Goal: Information Seeking & Learning: Learn about a topic

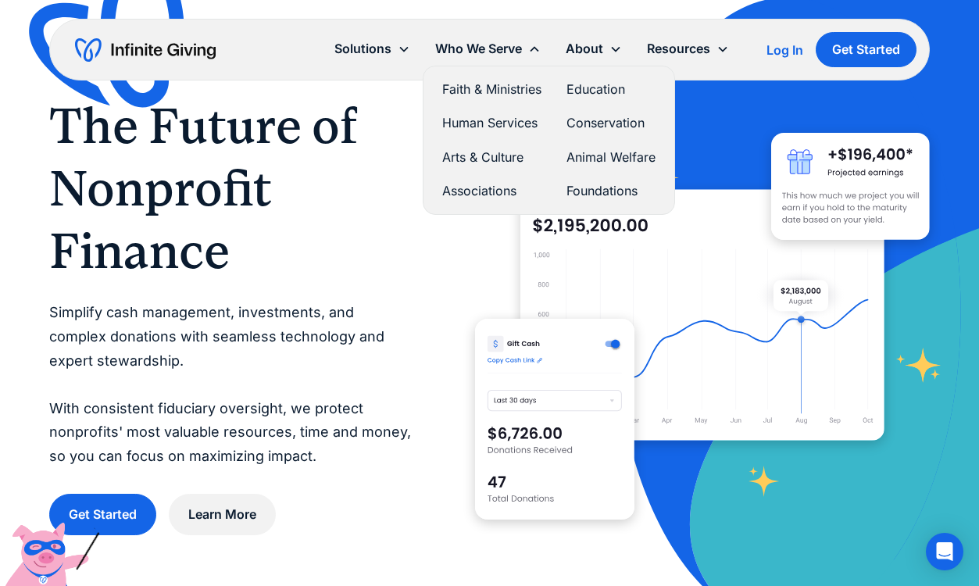
click at [490, 91] on link "Faith & Ministries" at bounding box center [491, 89] width 99 height 21
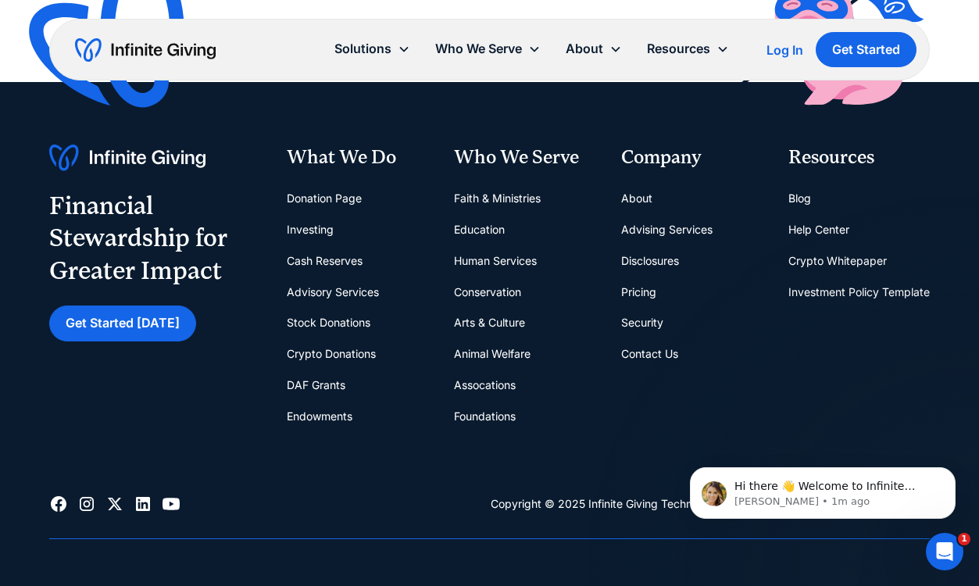
scroll to position [3751, 0]
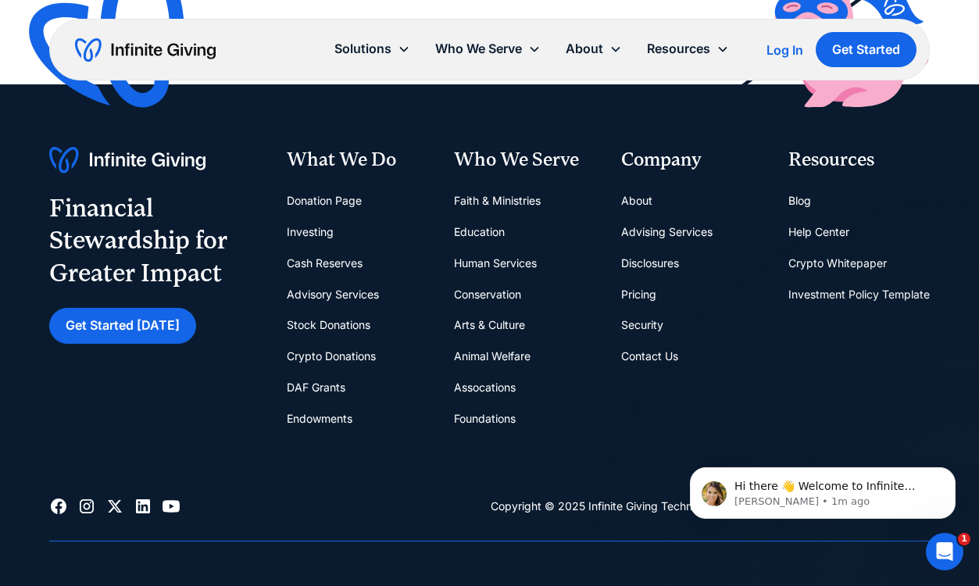
click at [646, 279] on link "Pricing" at bounding box center [638, 294] width 35 height 31
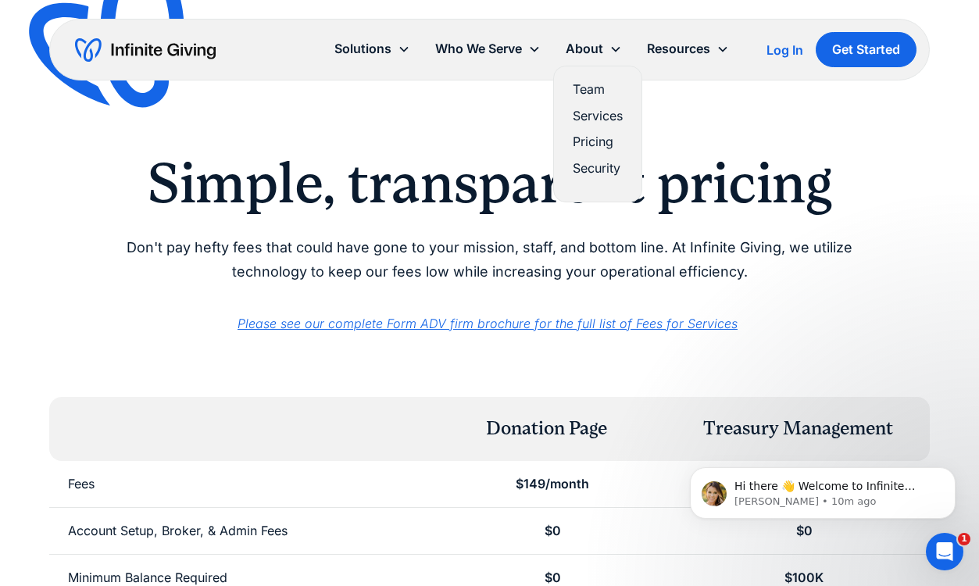
click at [587, 113] on link "Services" at bounding box center [598, 116] width 50 height 21
